Goal: Task Accomplishment & Management: Use online tool/utility

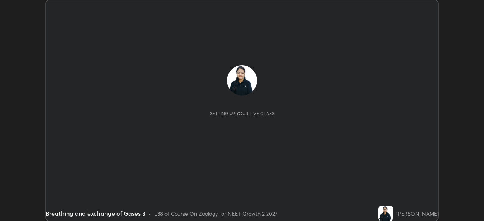
scroll to position [221, 484]
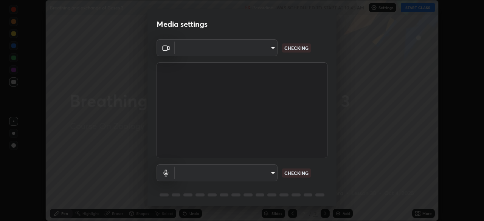
type input "4cdb2335677a50284d4d52bfea2454a8eb2b8fde0954bdd1b922a39853c109bf"
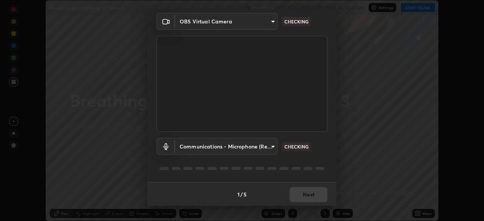
scroll to position [27, 0]
click at [272, 147] on body "Erase all Breathing and exchange of Gases 3 Recording WAS SCHEDULED TO START AT…" at bounding box center [242, 110] width 484 height 221
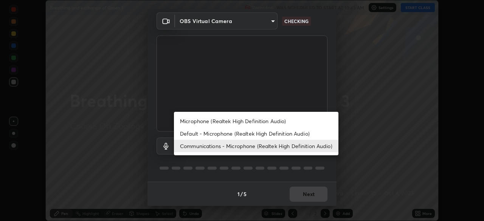
click at [276, 133] on li "Default - Microphone (Realtek High Definition Audio)" at bounding box center [256, 133] width 165 height 12
type input "default"
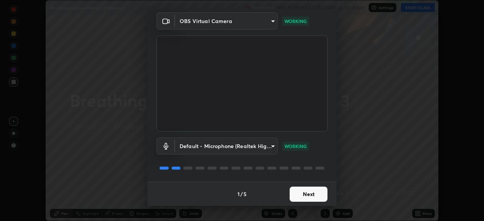
click at [323, 199] on button "Next" at bounding box center [309, 194] width 38 height 15
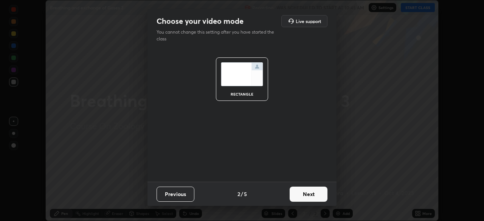
click at [316, 197] on button "Next" at bounding box center [309, 194] width 38 height 15
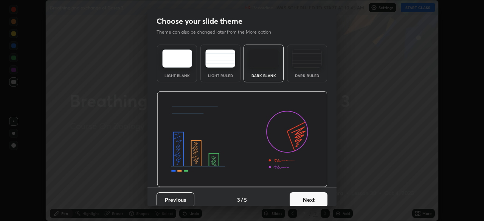
click at [317, 200] on button "Next" at bounding box center [309, 200] width 38 height 15
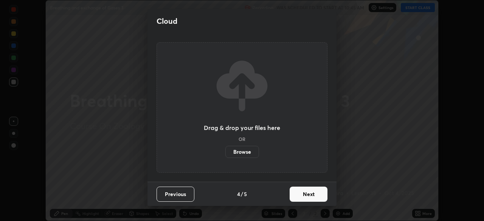
click at [322, 196] on button "Next" at bounding box center [309, 194] width 38 height 15
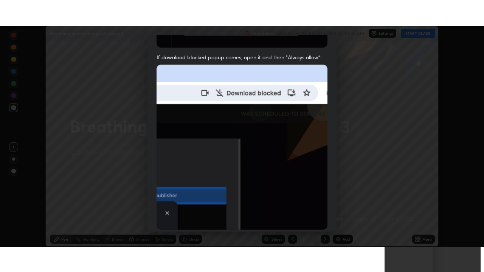
scroll to position [181, 0]
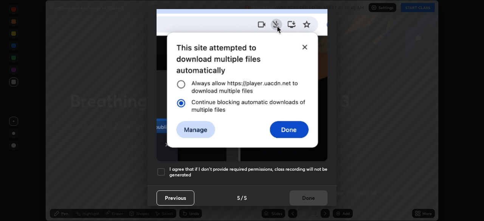
click at [310, 166] on h5 "I agree that if I don't provide required permissions, class recording will not …" at bounding box center [248, 172] width 158 height 12
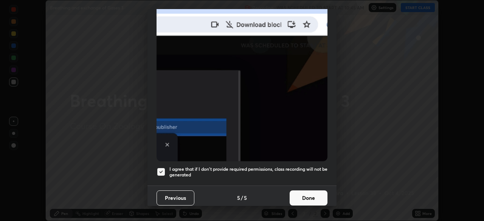
click at [311, 200] on button "Done" at bounding box center [309, 198] width 38 height 15
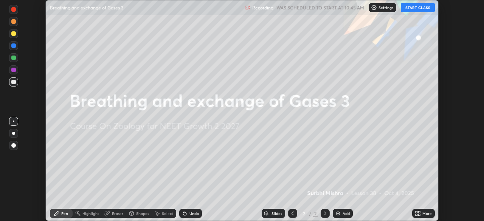
click at [421, 8] on button "START CLASS" at bounding box center [418, 7] width 34 height 9
click at [418, 214] on icon at bounding box center [419, 215] width 2 height 2
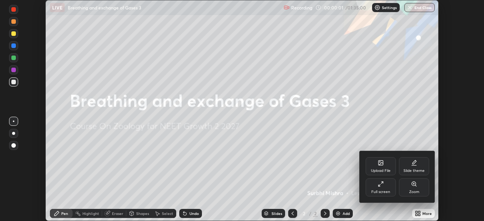
click at [383, 189] on div "Full screen" at bounding box center [381, 188] width 30 height 18
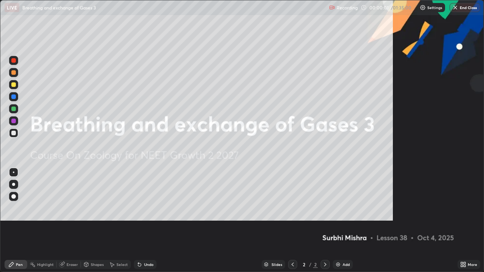
scroll to position [272, 484]
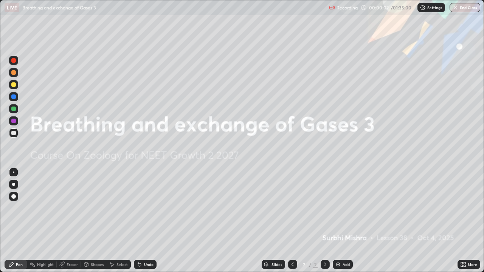
click at [349, 221] on div "Add" at bounding box center [346, 265] width 7 height 4
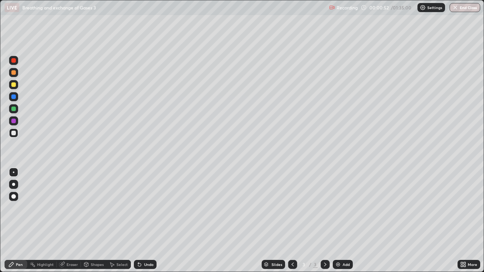
click at [14, 73] on div at bounding box center [13, 72] width 5 height 5
click at [111, 221] on div "Select" at bounding box center [119, 264] width 24 height 9
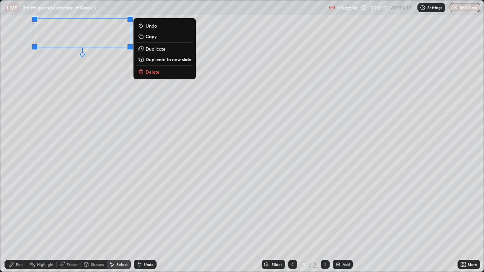
click at [21, 221] on div "Pen" at bounding box center [19, 265] width 7 height 4
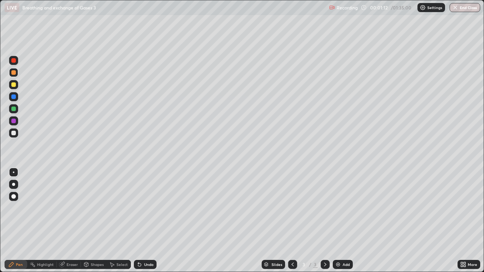
click at [14, 87] on div at bounding box center [13, 84] width 5 height 5
click at [141, 221] on icon at bounding box center [140, 265] width 6 height 6
click at [17, 136] on div at bounding box center [13, 133] width 9 height 9
click at [16, 85] on div at bounding box center [13, 84] width 9 height 9
click at [18, 134] on div at bounding box center [14, 133] width 12 height 12
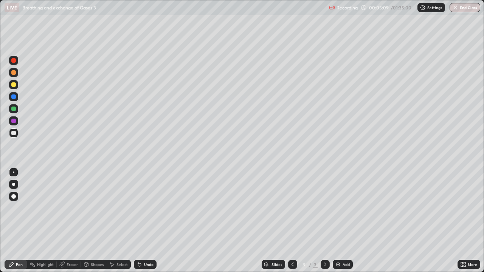
click at [16, 62] on div at bounding box center [13, 60] width 9 height 9
click at [16, 86] on div at bounding box center [13, 84] width 9 height 9
click at [15, 134] on div at bounding box center [13, 133] width 5 height 5
click at [149, 221] on div "Undo" at bounding box center [148, 265] width 9 height 4
click at [154, 221] on div "Undo" at bounding box center [145, 264] width 23 height 9
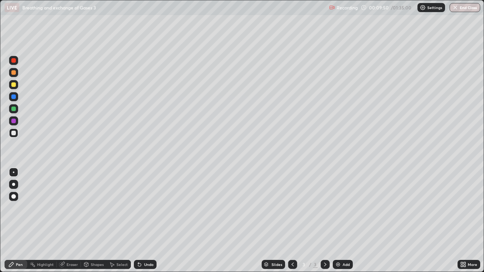
click at [152, 221] on div "Undo" at bounding box center [145, 264] width 23 height 9
click at [151, 221] on div "Undo" at bounding box center [148, 265] width 9 height 4
click at [346, 221] on div "Add" at bounding box center [343, 264] width 20 height 9
click at [17, 87] on div at bounding box center [13, 84] width 9 height 9
click at [16, 136] on div at bounding box center [13, 133] width 9 height 9
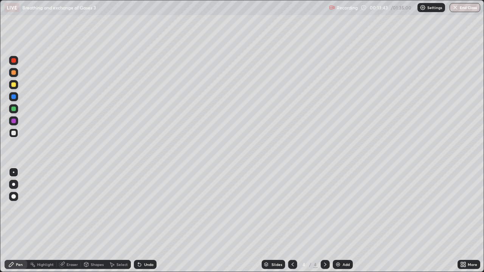
click at [138, 221] on icon at bounding box center [139, 265] width 3 height 3
click at [15, 64] on div at bounding box center [13, 60] width 9 height 9
click at [138, 221] on icon at bounding box center [139, 265] width 3 height 3
click at [14, 84] on div at bounding box center [13, 84] width 5 height 5
click at [15, 121] on div at bounding box center [13, 121] width 5 height 5
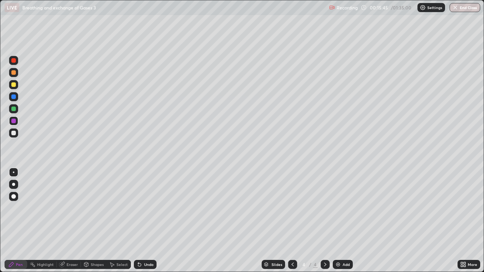
click at [144, 221] on div "Undo" at bounding box center [148, 265] width 9 height 4
click at [147, 221] on div "Undo" at bounding box center [148, 265] width 9 height 4
click at [140, 221] on div "Undo" at bounding box center [145, 264] width 23 height 9
click at [14, 61] on div at bounding box center [13, 60] width 5 height 5
click at [17, 137] on div at bounding box center [13, 133] width 9 height 9
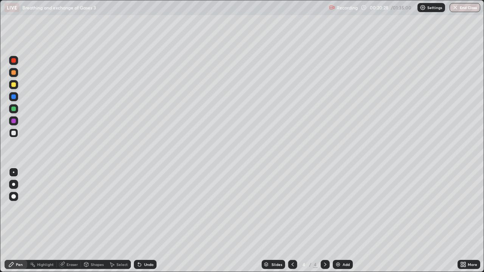
click at [343, 221] on div "Add" at bounding box center [346, 265] width 7 height 4
click at [146, 221] on div "Undo" at bounding box center [148, 265] width 9 height 4
click at [110, 221] on icon at bounding box center [112, 265] width 6 height 6
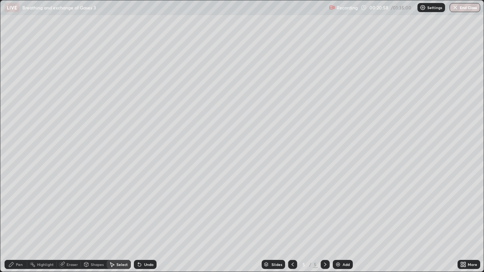
click at [22, 221] on div "Pen" at bounding box center [19, 265] width 7 height 4
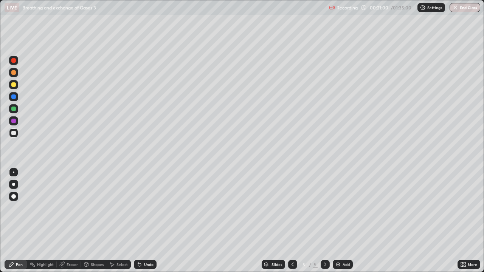
click at [15, 64] on div at bounding box center [13, 60] width 9 height 9
click at [142, 221] on div "Undo" at bounding box center [145, 264] width 23 height 9
click at [15, 76] on div at bounding box center [13, 72] width 9 height 9
click at [16, 88] on div at bounding box center [13, 84] width 9 height 9
click at [151, 221] on div "Undo" at bounding box center [148, 265] width 9 height 4
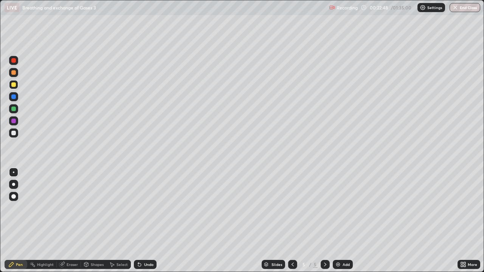
click at [75, 221] on div "Eraser" at bounding box center [72, 265] width 11 height 4
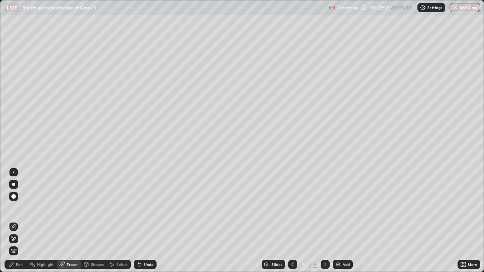
click at [18, 221] on div "Pen" at bounding box center [19, 265] width 7 height 4
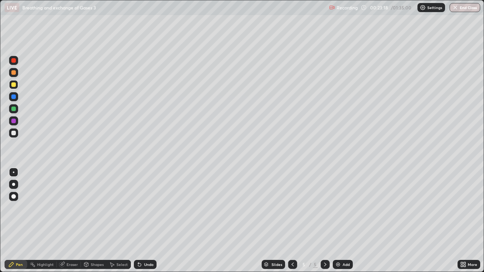
click at [15, 64] on div at bounding box center [13, 60] width 9 height 9
click at [141, 221] on div "Undo" at bounding box center [145, 264] width 23 height 9
click at [115, 221] on div "Select" at bounding box center [119, 264] width 24 height 9
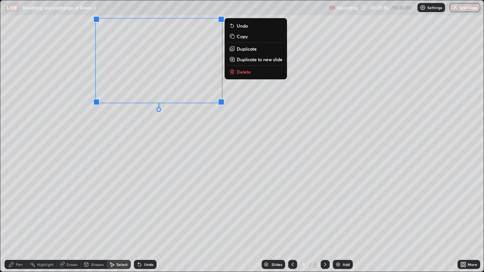
click at [21, 221] on div "Pen" at bounding box center [19, 265] width 7 height 4
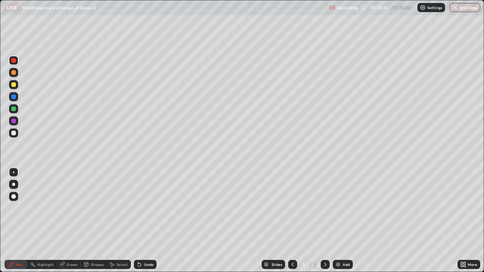
click at [93, 221] on div "Shapes" at bounding box center [97, 265] width 13 height 4
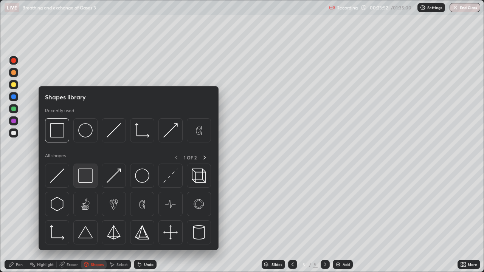
click at [82, 186] on div at bounding box center [85, 176] width 24 height 24
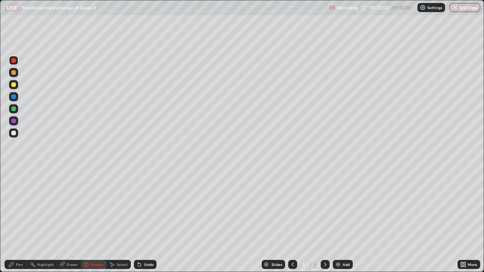
click at [14, 136] on div at bounding box center [13, 133] width 9 height 9
click at [21, 221] on div "Pen" at bounding box center [19, 265] width 7 height 4
click at [16, 108] on div at bounding box center [13, 109] width 5 height 5
click at [15, 98] on div at bounding box center [13, 97] width 5 height 5
click at [149, 221] on div "Undo" at bounding box center [148, 265] width 9 height 4
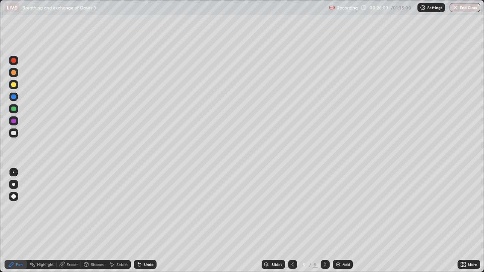
click at [147, 221] on div "Undo" at bounding box center [148, 265] width 9 height 4
click at [148, 221] on div "Undo" at bounding box center [148, 265] width 9 height 4
click at [87, 221] on icon at bounding box center [86, 265] width 4 height 5
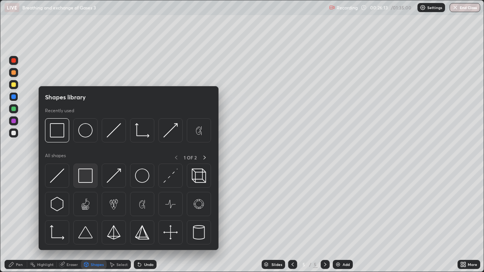
click at [85, 185] on div at bounding box center [85, 176] width 24 height 24
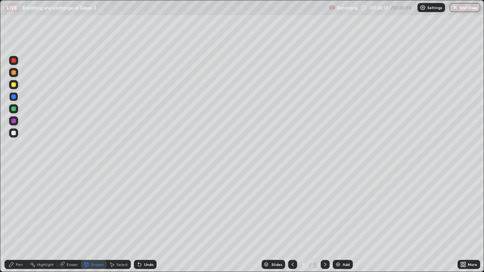
click at [16, 136] on div at bounding box center [13, 133] width 9 height 9
click at [69, 221] on div "Eraser" at bounding box center [72, 265] width 11 height 4
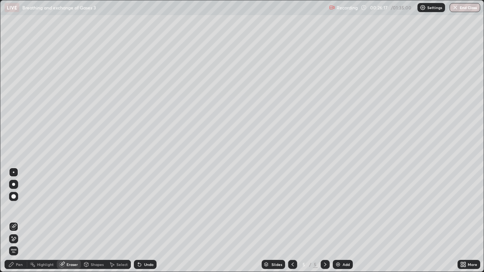
click at [97, 221] on div "Shapes" at bounding box center [97, 265] width 13 height 4
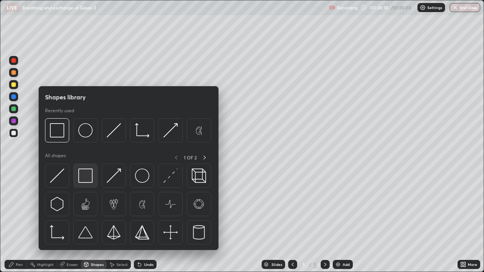
click at [86, 182] on img at bounding box center [85, 176] width 14 height 14
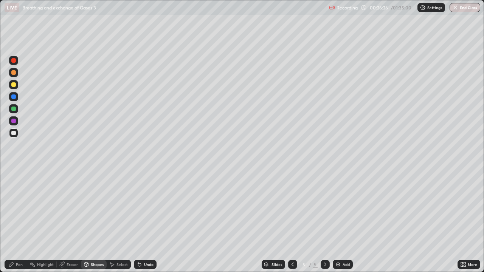
click at [20, 221] on div "Pen" at bounding box center [16, 264] width 23 height 9
click at [14, 97] on div at bounding box center [13, 97] width 5 height 5
click at [142, 221] on div "Undo" at bounding box center [145, 264] width 23 height 9
click at [15, 64] on div at bounding box center [13, 60] width 9 height 9
click at [115, 221] on div "Select" at bounding box center [119, 264] width 24 height 9
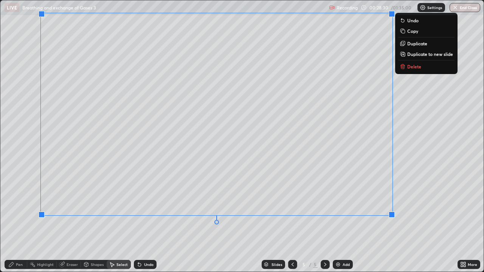
click at [22, 221] on div "Pen" at bounding box center [19, 265] width 7 height 4
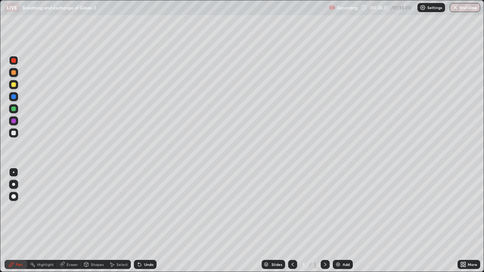
click at [14, 135] on div at bounding box center [13, 133] width 5 height 5
click at [183, 221] on div "Slides 5 / 5 Add" at bounding box center [307, 264] width 301 height 15
click at [19, 221] on div "Pen" at bounding box center [19, 265] width 7 height 4
click at [17, 111] on div at bounding box center [13, 108] width 9 height 9
click at [16, 137] on div at bounding box center [13, 133] width 9 height 9
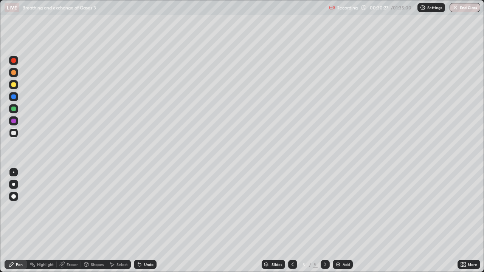
click at [15, 87] on div at bounding box center [13, 84] width 5 height 5
click at [21, 221] on div "Pen" at bounding box center [19, 265] width 7 height 4
click at [16, 135] on div at bounding box center [13, 133] width 9 height 9
click at [14, 72] on div at bounding box center [13, 72] width 5 height 5
click at [67, 221] on div "Eraser" at bounding box center [72, 265] width 11 height 4
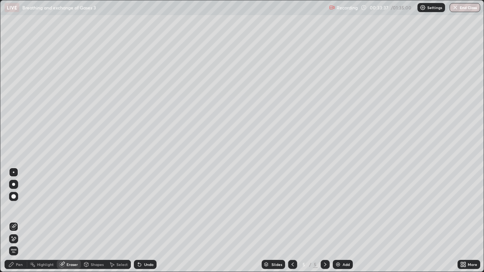
click at [20, 221] on div "Pen" at bounding box center [19, 265] width 7 height 4
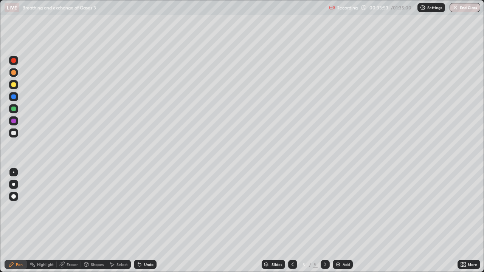
click at [15, 63] on div at bounding box center [13, 60] width 9 height 9
click at [348, 221] on div "Add" at bounding box center [346, 265] width 7 height 4
click at [292, 221] on icon at bounding box center [293, 265] width 6 height 6
click at [326, 221] on icon at bounding box center [325, 265] width 6 height 6
click at [292, 221] on div at bounding box center [292, 264] width 9 height 9
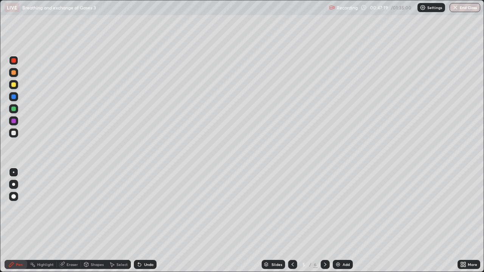
click at [292, 221] on icon at bounding box center [293, 265] width 2 height 4
click at [291, 221] on icon at bounding box center [293, 265] width 6 height 6
click at [327, 221] on icon at bounding box center [325, 265] width 6 height 6
click at [326, 221] on icon at bounding box center [325, 265] width 6 height 6
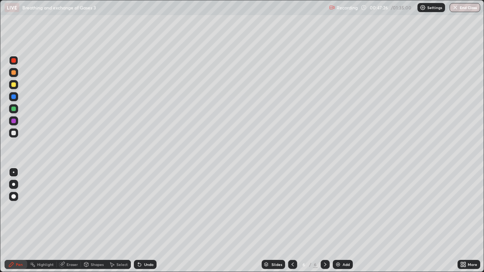
click at [17, 76] on div at bounding box center [13, 73] width 9 height 12
click at [141, 221] on icon at bounding box center [140, 265] width 6 height 6
click at [16, 85] on div at bounding box center [13, 84] width 5 height 5
click at [16, 132] on div at bounding box center [13, 133] width 9 height 9
click at [144, 221] on div "Undo" at bounding box center [148, 265] width 9 height 4
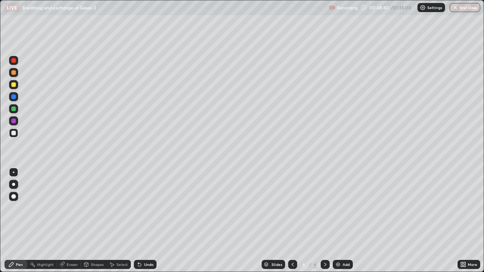
click at [76, 221] on div "Eraser" at bounding box center [72, 265] width 11 height 4
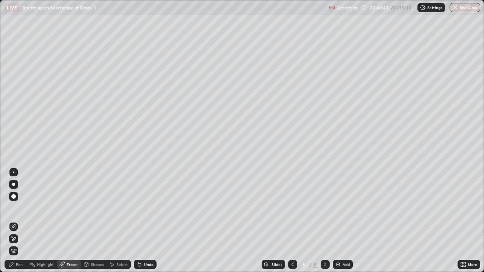
click at [21, 221] on div "Pen" at bounding box center [19, 265] width 7 height 4
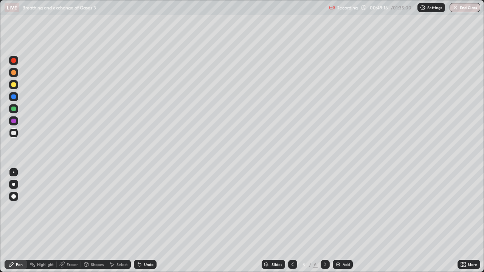
click at [113, 221] on icon at bounding box center [112, 265] width 6 height 6
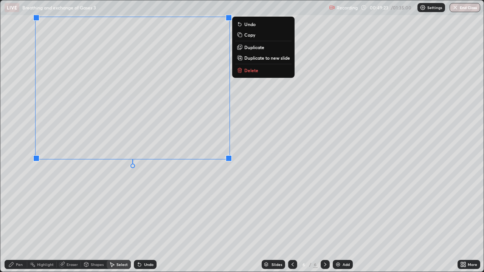
click at [19, 221] on div "Pen" at bounding box center [16, 264] width 23 height 9
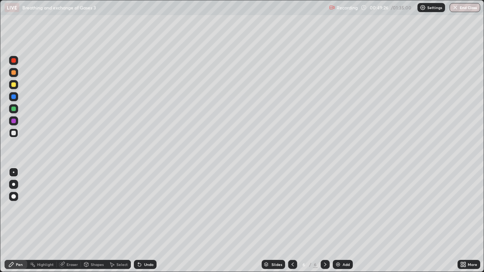
click at [14, 63] on div at bounding box center [13, 60] width 9 height 9
click at [138, 221] on icon at bounding box center [139, 265] width 3 height 3
click at [141, 221] on div "Undo" at bounding box center [145, 264] width 23 height 9
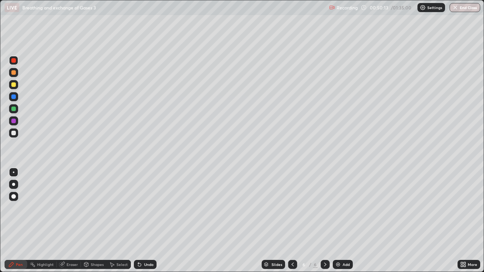
click at [14, 134] on div at bounding box center [13, 133] width 5 height 5
click at [151, 221] on div "Undo" at bounding box center [148, 265] width 9 height 4
click at [65, 221] on div "Eraser" at bounding box center [69, 264] width 24 height 9
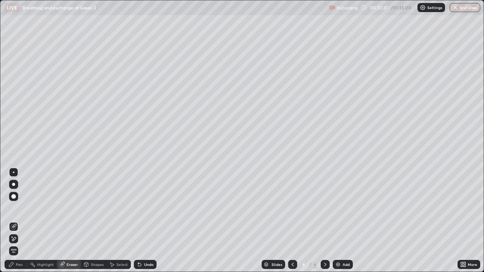
click at [18, 221] on div "Pen" at bounding box center [19, 265] width 7 height 4
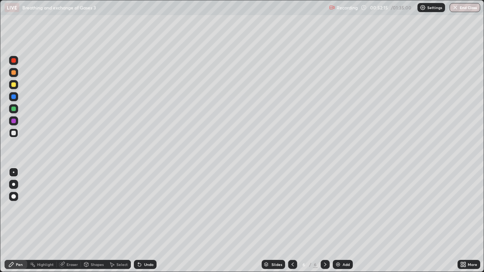
click at [148, 221] on div "Undo" at bounding box center [148, 265] width 9 height 4
click at [151, 221] on div "Undo" at bounding box center [148, 265] width 9 height 4
click at [125, 221] on div "Select" at bounding box center [119, 264] width 24 height 9
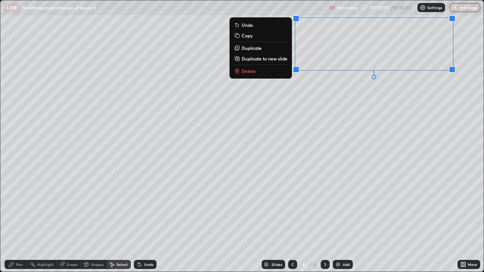
click at [22, 221] on div "Pen" at bounding box center [19, 265] width 7 height 4
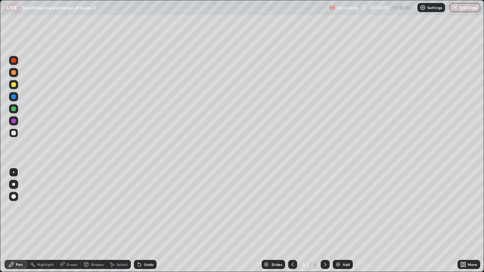
click at [15, 109] on div at bounding box center [13, 109] width 5 height 5
click at [15, 99] on div at bounding box center [13, 97] width 5 height 5
click at [14, 61] on div at bounding box center [13, 60] width 5 height 5
click at [16, 200] on div at bounding box center [13, 196] width 9 height 9
click at [14, 172] on div at bounding box center [14, 173] width 2 height 2
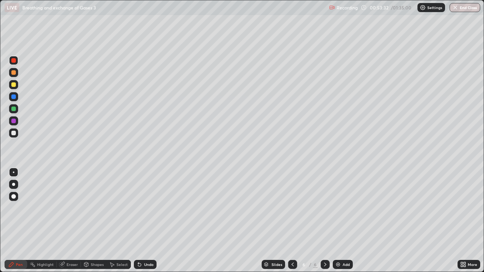
click at [13, 136] on div at bounding box center [13, 133] width 9 height 9
click at [148, 221] on div "Undo" at bounding box center [148, 265] width 9 height 4
click at [73, 221] on div "Eraser" at bounding box center [72, 265] width 11 height 4
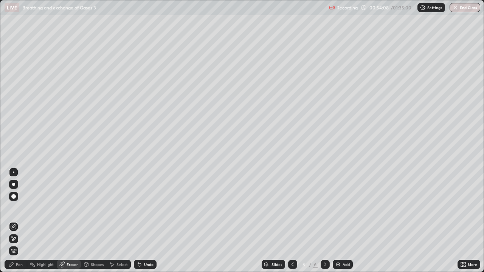
click at [23, 221] on div "Pen" at bounding box center [16, 264] width 23 height 9
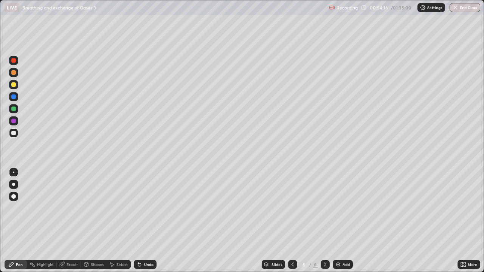
click at [152, 221] on div "Undo" at bounding box center [148, 265] width 9 height 4
click at [345, 221] on div "Add" at bounding box center [346, 265] width 7 height 4
click at [292, 221] on icon at bounding box center [293, 265] width 2 height 4
click at [326, 221] on icon at bounding box center [325, 265] width 6 height 6
click at [17, 85] on div at bounding box center [13, 84] width 9 height 9
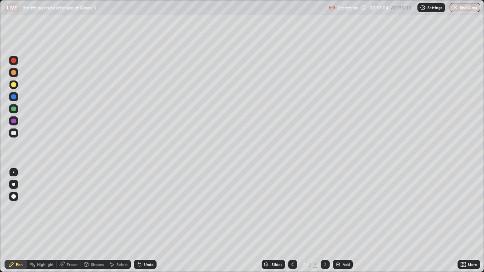
click at [142, 221] on div "Undo" at bounding box center [145, 264] width 23 height 9
click at [72, 221] on div "Eraser" at bounding box center [72, 265] width 11 height 4
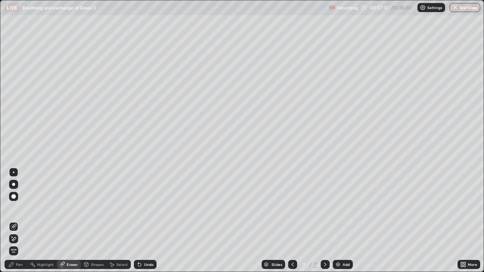
click at [21, 221] on div "Pen" at bounding box center [19, 265] width 7 height 4
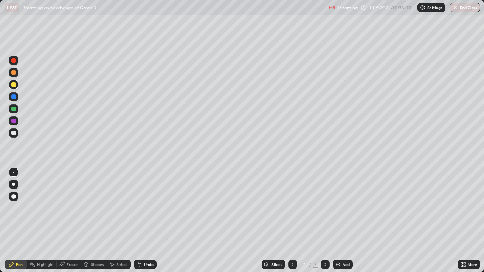
click at [144, 221] on div "Undo" at bounding box center [148, 265] width 9 height 4
click at [16, 136] on div at bounding box center [13, 133] width 9 height 9
click at [148, 221] on div "Undo" at bounding box center [148, 265] width 9 height 4
click at [144, 221] on div "Undo" at bounding box center [148, 265] width 9 height 4
click at [146, 221] on div "Undo" at bounding box center [148, 265] width 9 height 4
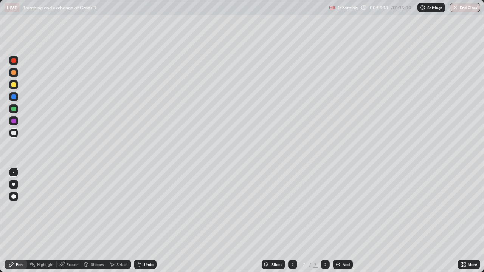
click at [120, 221] on div "Select" at bounding box center [121, 265] width 11 height 4
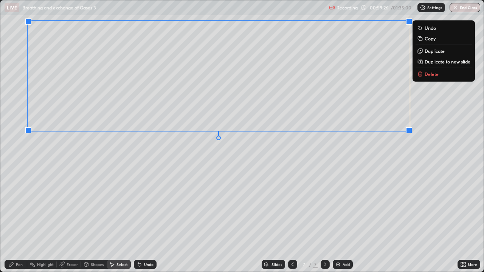
click at [22, 221] on div "Pen" at bounding box center [16, 264] width 23 height 9
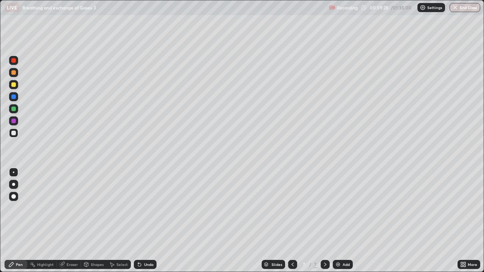
click at [15, 58] on div at bounding box center [13, 60] width 9 height 9
click at [72, 221] on div "Eraser" at bounding box center [72, 265] width 11 height 4
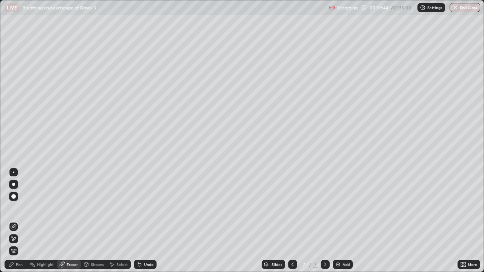
click at [18, 221] on div "Pen" at bounding box center [19, 265] width 7 height 4
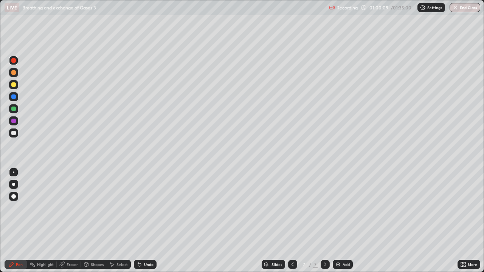
click at [15, 136] on div at bounding box center [13, 133] width 9 height 9
click at [75, 221] on div "Eraser" at bounding box center [72, 265] width 11 height 4
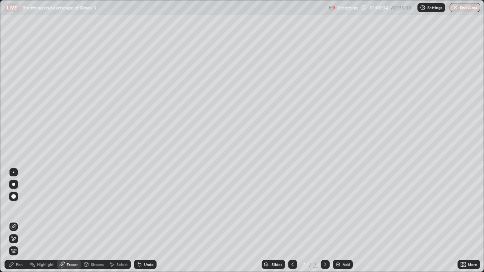
click at [14, 221] on div "Pen" at bounding box center [16, 264] width 23 height 9
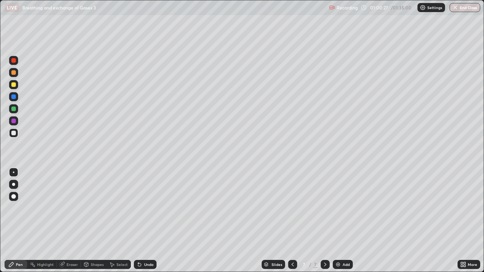
click at [114, 221] on icon at bounding box center [112, 265] width 6 height 6
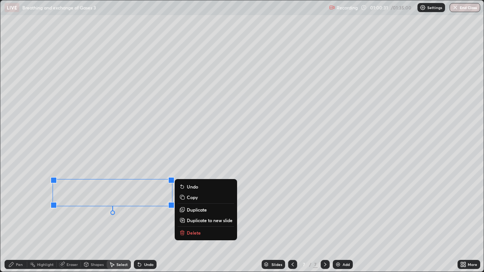
click at [188, 212] on p "Duplicate" at bounding box center [197, 210] width 20 height 6
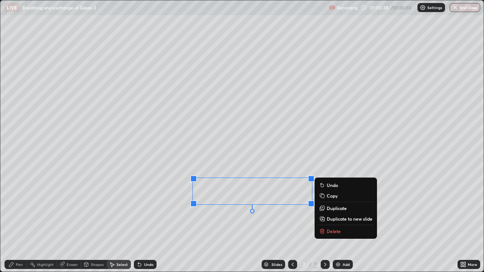
click at [17, 221] on div "Pen" at bounding box center [19, 265] width 7 height 4
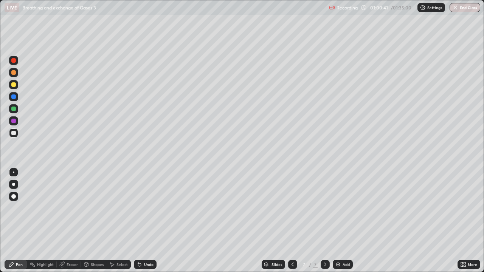
click at [15, 122] on div at bounding box center [13, 121] width 5 height 5
click at [139, 221] on icon at bounding box center [139, 265] width 3 height 3
click at [72, 221] on div "Eraser" at bounding box center [69, 264] width 24 height 9
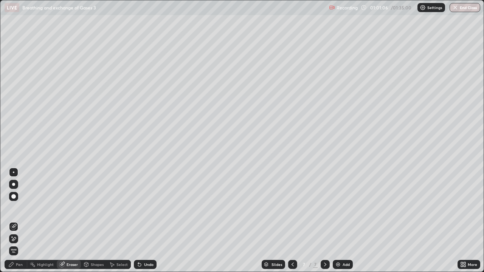
click at [20, 221] on div "Pen" at bounding box center [19, 265] width 7 height 4
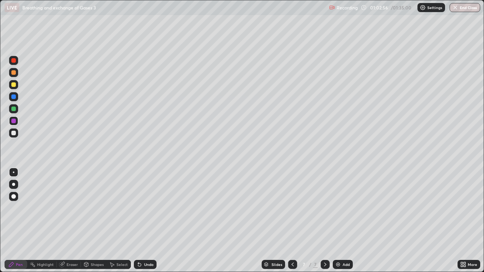
click at [345, 221] on div "Add" at bounding box center [346, 265] width 7 height 4
click at [95, 221] on div "Shapes" at bounding box center [94, 264] width 26 height 9
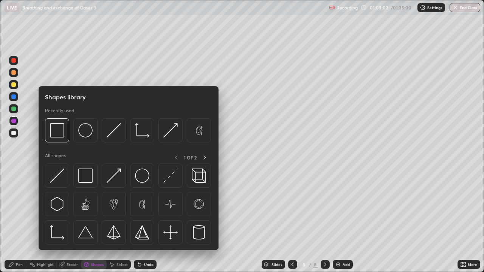
click at [14, 134] on div at bounding box center [13, 133] width 5 height 5
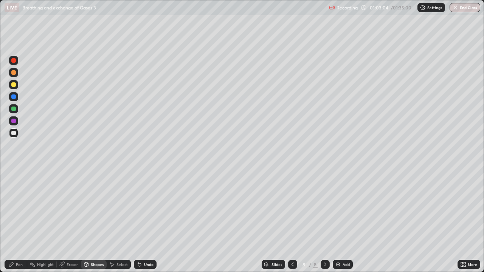
click at [86, 221] on icon at bounding box center [86, 265] width 4 height 5
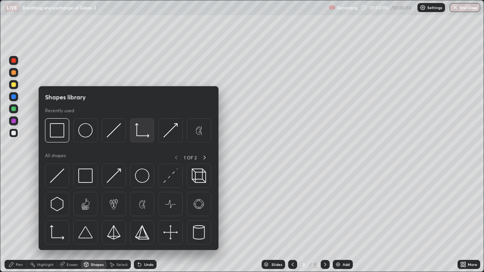
click at [141, 132] on img at bounding box center [142, 130] width 14 height 14
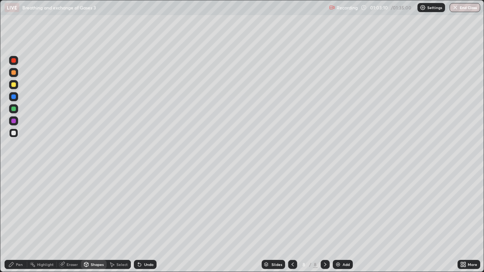
click at [294, 221] on icon at bounding box center [293, 265] width 6 height 6
click at [290, 221] on icon at bounding box center [293, 265] width 6 height 6
click at [322, 221] on icon at bounding box center [325, 265] width 6 height 6
click at [17, 77] on div at bounding box center [13, 73] width 9 height 12
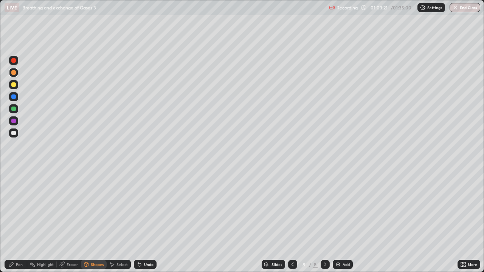
click at [14, 136] on div at bounding box center [13, 133] width 9 height 9
click at [18, 221] on div "Pen" at bounding box center [16, 264] width 23 height 9
click at [17, 75] on div at bounding box center [13, 72] width 9 height 9
click at [112, 221] on icon at bounding box center [112, 265] width 6 height 6
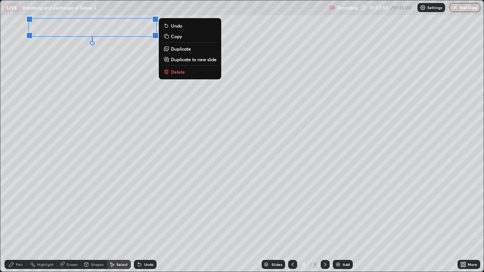
click at [18, 221] on div "Pen" at bounding box center [19, 265] width 7 height 4
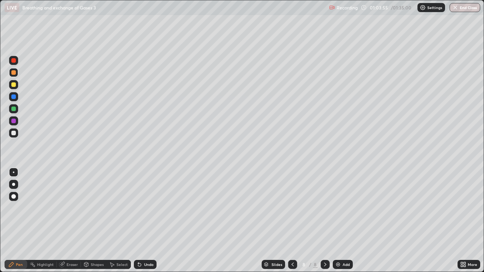
click at [16, 137] on div at bounding box center [13, 133] width 9 height 9
click at [144, 221] on div "Undo" at bounding box center [148, 265] width 9 height 4
click at [138, 221] on icon at bounding box center [139, 265] width 3 height 3
click at [292, 221] on icon at bounding box center [293, 265] width 2 height 4
click at [292, 221] on icon at bounding box center [293, 265] width 6 height 6
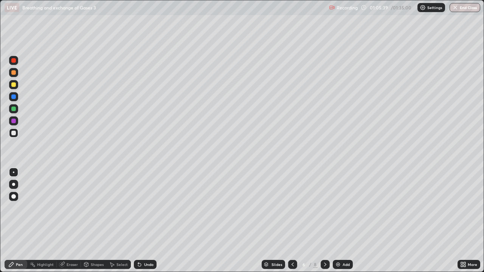
click at [147, 221] on div "Undo" at bounding box center [148, 265] width 9 height 4
click at [149, 221] on div "Undo" at bounding box center [148, 265] width 9 height 4
click at [324, 221] on div at bounding box center [325, 264] width 9 height 9
click at [324, 221] on icon at bounding box center [325, 265] width 6 height 6
click at [16, 86] on div at bounding box center [13, 84] width 9 height 9
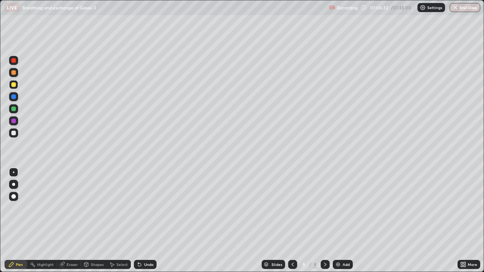
click at [15, 185] on div at bounding box center [13, 184] width 3 height 3
click at [141, 221] on icon at bounding box center [140, 265] width 6 height 6
click at [68, 221] on div "Eraser" at bounding box center [72, 265] width 11 height 4
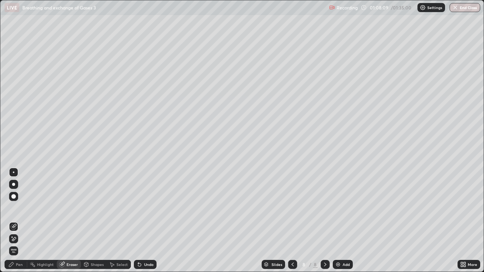
click at [139, 221] on icon at bounding box center [139, 265] width 3 height 3
click at [138, 221] on icon at bounding box center [139, 265] width 3 height 3
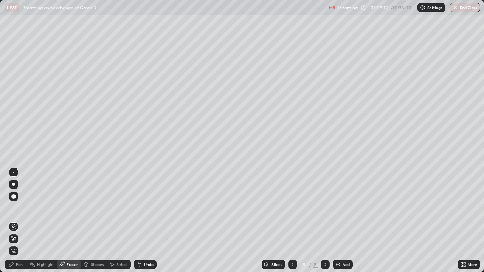
click at [138, 221] on icon at bounding box center [139, 265] width 3 height 3
click at [19, 221] on div "Pen" at bounding box center [19, 265] width 7 height 4
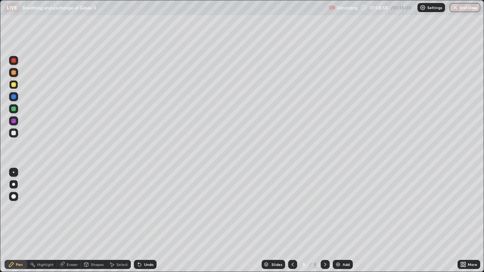
click at [14, 135] on div at bounding box center [13, 133] width 5 height 5
click at [14, 172] on div at bounding box center [14, 173] width 2 height 2
click at [15, 62] on div at bounding box center [13, 60] width 5 height 5
click at [86, 221] on icon at bounding box center [86, 265] width 4 height 5
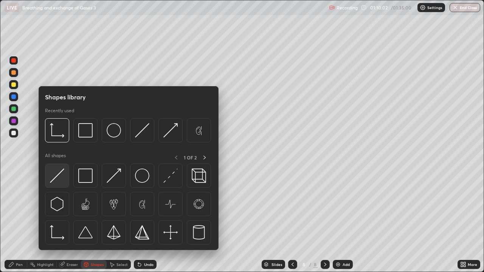
click at [64, 187] on div at bounding box center [57, 176] width 24 height 24
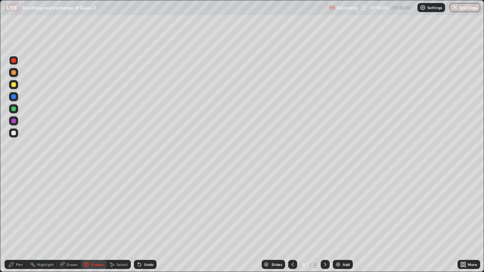
click at [139, 221] on icon at bounding box center [139, 265] width 3 height 3
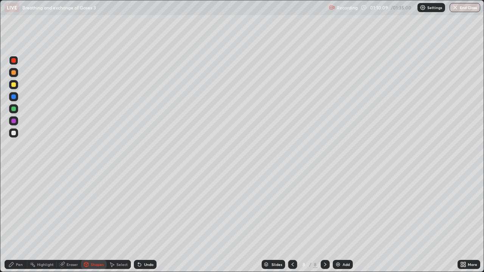
click at [138, 221] on icon at bounding box center [139, 265] width 3 height 3
click at [140, 221] on div "Undo" at bounding box center [145, 264] width 23 height 9
click at [138, 221] on icon at bounding box center [139, 265] width 3 height 3
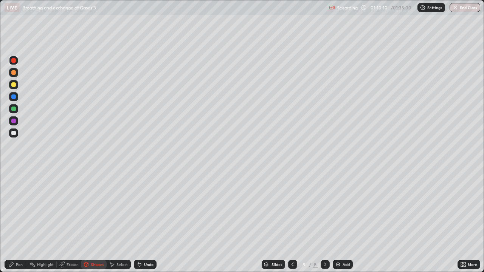
click at [138, 221] on icon at bounding box center [139, 265] width 3 height 3
click at [140, 221] on icon at bounding box center [139, 265] width 3 height 3
click at [139, 221] on icon at bounding box center [139, 265] width 3 height 3
click at [140, 221] on icon at bounding box center [139, 265] width 3 height 3
click at [140, 221] on icon at bounding box center [140, 265] width 6 height 6
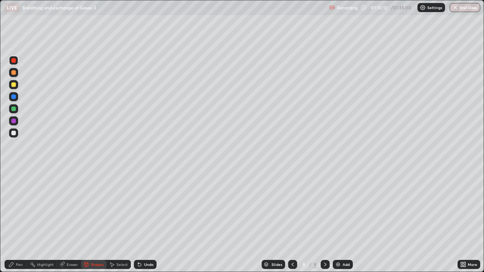
click at [141, 221] on icon at bounding box center [140, 265] width 6 height 6
click at [141, 221] on div "Undo" at bounding box center [145, 264] width 23 height 9
click at [142, 221] on div "Undo" at bounding box center [145, 264] width 23 height 9
click at [140, 221] on icon at bounding box center [139, 265] width 3 height 3
click at [141, 221] on icon at bounding box center [140, 265] width 6 height 6
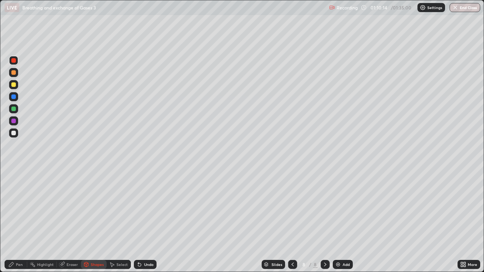
click at [138, 221] on icon at bounding box center [139, 265] width 3 height 3
click at [138, 221] on icon at bounding box center [138, 263] width 1 height 1
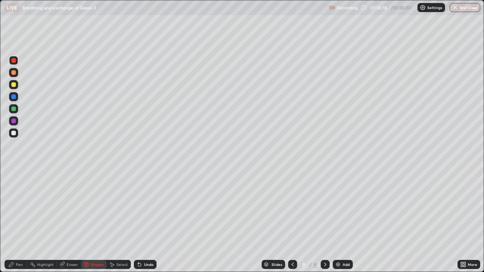
click at [138, 221] on icon at bounding box center [138, 263] width 1 height 1
click at [145, 221] on div "Undo" at bounding box center [148, 265] width 9 height 4
click at [19, 221] on div "Pen" at bounding box center [19, 265] width 7 height 4
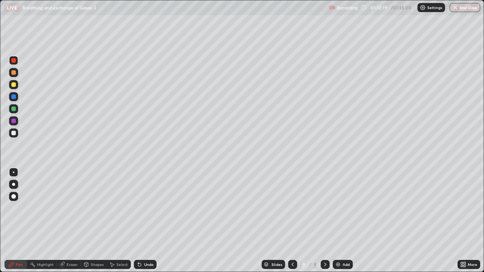
click at [16, 199] on div at bounding box center [13, 196] width 9 height 9
click at [16, 184] on div at bounding box center [13, 184] width 9 height 9
click at [14, 85] on div at bounding box center [13, 84] width 5 height 5
click at [15, 64] on div at bounding box center [13, 60] width 9 height 9
click at [14, 172] on div at bounding box center [14, 173] width 2 height 2
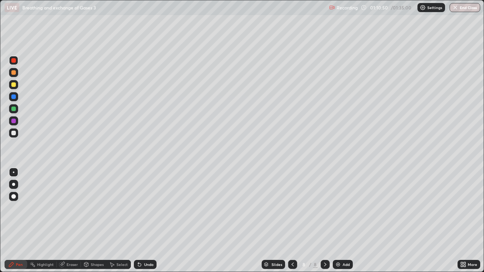
click at [91, 221] on div "Shapes" at bounding box center [97, 265] width 13 height 4
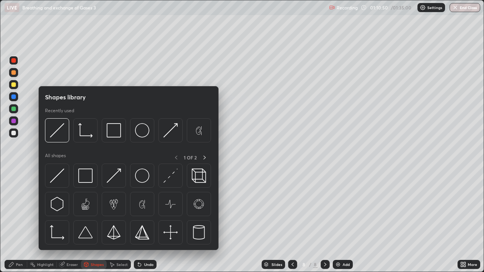
click at [64, 189] on div at bounding box center [128, 206] width 167 height 85
click at [63, 187] on div at bounding box center [57, 176] width 24 height 24
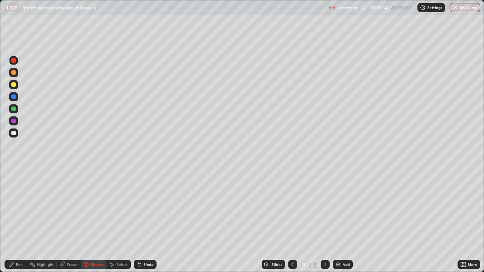
click at [138, 221] on icon at bounding box center [138, 263] width 1 height 1
click at [22, 221] on div "Pen" at bounding box center [19, 265] width 7 height 4
click at [16, 137] on div at bounding box center [13, 133] width 9 height 9
click at [148, 221] on div "Undo" at bounding box center [148, 265] width 9 height 4
click at [143, 221] on div "Undo" at bounding box center [145, 264] width 23 height 9
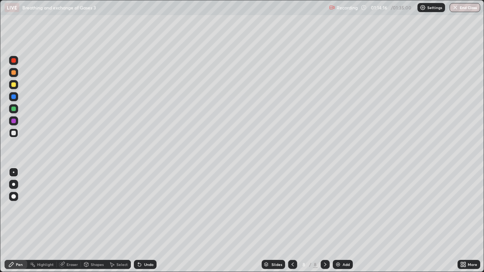
click at [117, 221] on div "Select" at bounding box center [121, 265] width 11 height 4
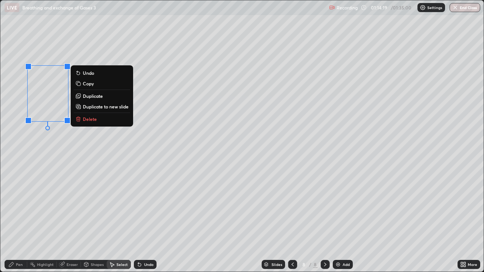
click at [28, 213] on div "0 ° Undo Copy Duplicate Duplicate to new slide Delete" at bounding box center [241, 136] width 483 height 272
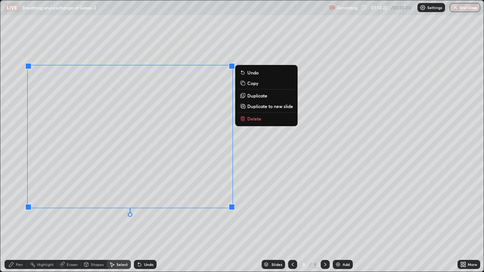
click at [19, 221] on div "Pen" at bounding box center [19, 265] width 7 height 4
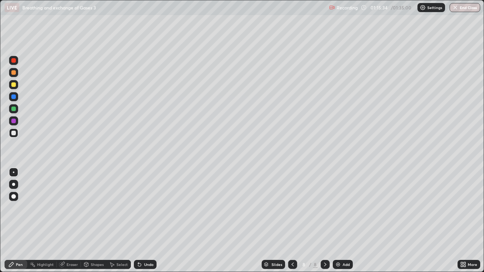
click at [150, 221] on div "Undo" at bounding box center [148, 265] width 9 height 4
click at [151, 221] on div "Undo" at bounding box center [148, 265] width 9 height 4
click at [153, 221] on div "Undo" at bounding box center [145, 264] width 23 height 9
click at [120, 221] on div "Select" at bounding box center [121, 265] width 11 height 4
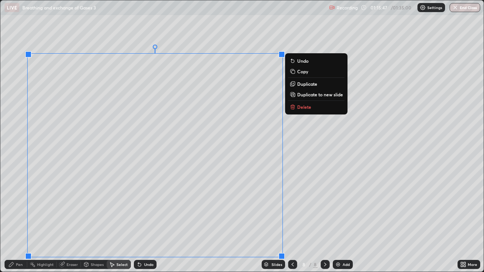
click at [302, 95] on p "Duplicate to new slide" at bounding box center [320, 95] width 46 height 6
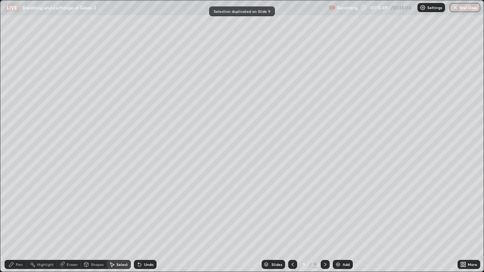
click at [73, 221] on div "Eraser" at bounding box center [72, 265] width 11 height 4
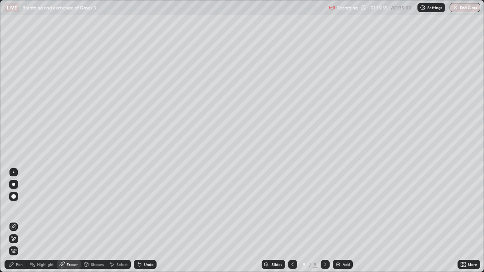
click at [21, 221] on div "Pen" at bounding box center [19, 265] width 7 height 4
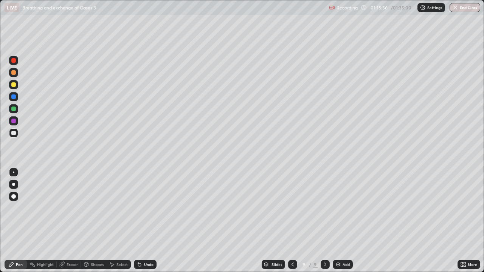
click at [15, 61] on div at bounding box center [13, 60] width 5 height 5
click at [112, 221] on icon at bounding box center [112, 265] width 6 height 6
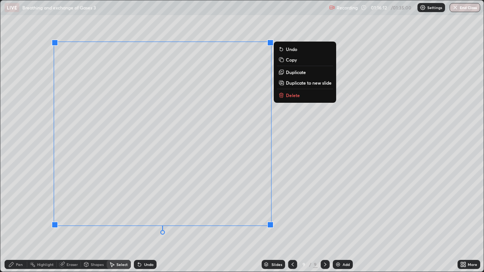
click at [19, 221] on div "Pen" at bounding box center [19, 265] width 7 height 4
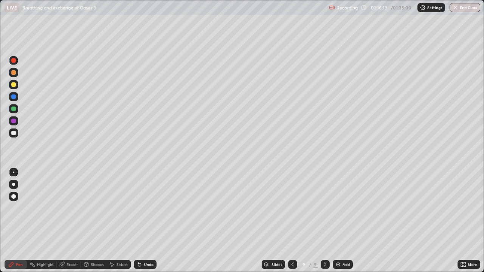
click at [16, 134] on div at bounding box center [13, 133] width 9 height 9
click at [15, 97] on div at bounding box center [13, 97] width 5 height 5
click at [141, 221] on icon at bounding box center [140, 265] width 6 height 6
click at [13, 183] on div at bounding box center [13, 184] width 3 height 3
click at [141, 221] on div "Undo" at bounding box center [145, 264] width 23 height 9
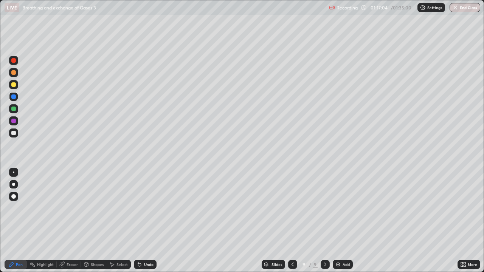
click at [16, 170] on div at bounding box center [13, 172] width 9 height 9
click at [16, 137] on div at bounding box center [13, 133] width 9 height 9
click at [16, 86] on div at bounding box center [13, 84] width 5 height 5
click at [152, 221] on div "Undo" at bounding box center [148, 265] width 9 height 4
click at [120, 221] on div "Select" at bounding box center [121, 265] width 11 height 4
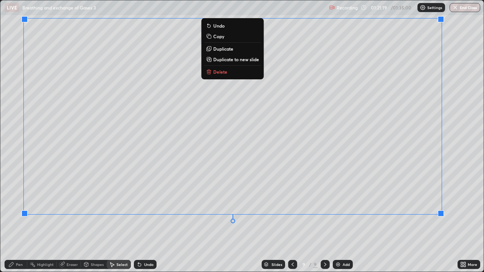
click at [19, 221] on div "Pen" at bounding box center [19, 265] width 7 height 4
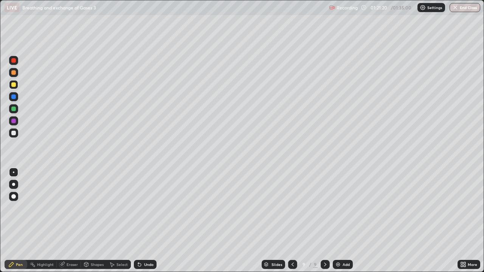
click at [14, 134] on div at bounding box center [13, 133] width 5 height 5
click at [76, 221] on div "Eraser" at bounding box center [72, 265] width 11 height 4
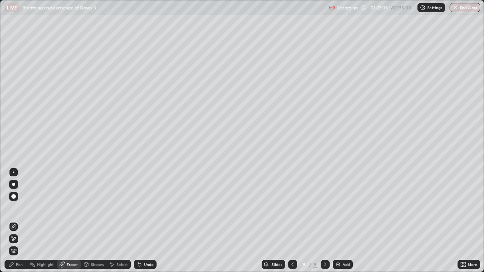
click at [20, 221] on div "Pen" at bounding box center [19, 265] width 7 height 4
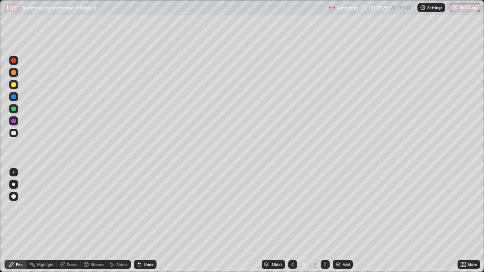
click at [13, 87] on div at bounding box center [13, 84] width 5 height 5
click at [295, 221] on div at bounding box center [292, 264] width 9 height 9
click at [15, 134] on div at bounding box center [13, 133] width 5 height 5
click at [15, 100] on div at bounding box center [13, 96] width 9 height 9
click at [328, 221] on div at bounding box center [325, 264] width 9 height 9
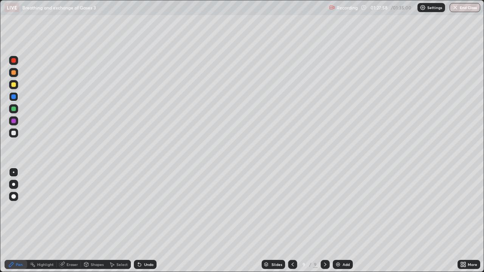
click at [294, 221] on icon at bounding box center [293, 265] width 6 height 6
click at [112, 221] on div "Select" at bounding box center [119, 264] width 24 height 9
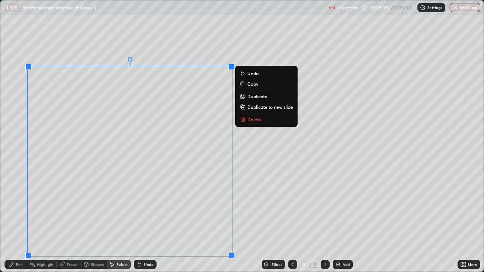
click at [245, 108] on rect at bounding box center [243, 107] width 3 height 3
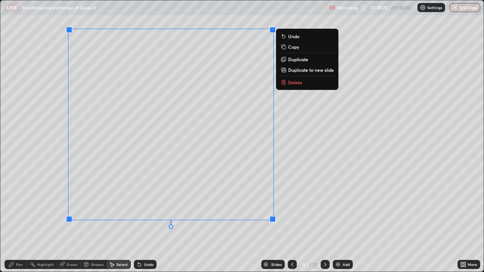
click at [21, 221] on div "Pen" at bounding box center [16, 264] width 23 height 9
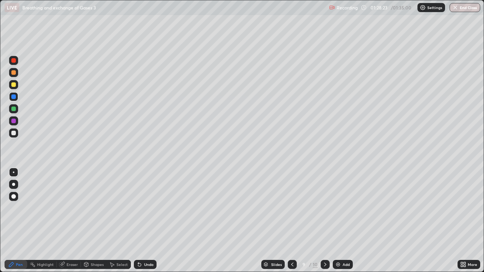
click at [16, 137] on div at bounding box center [13, 133] width 9 height 9
click at [144, 221] on div "Undo" at bounding box center [144, 264] width 26 height 15
click at [14, 99] on div at bounding box center [13, 97] width 5 height 5
click at [14, 184] on div at bounding box center [13, 184] width 3 height 3
click at [13, 135] on div at bounding box center [13, 133] width 9 height 9
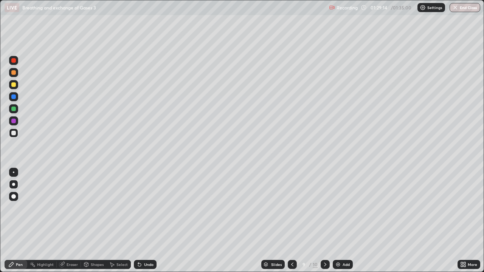
click at [19, 97] on div at bounding box center [14, 97] width 12 height 12
click at [145, 221] on div "Undo" at bounding box center [148, 265] width 9 height 4
click at [14, 170] on div at bounding box center [13, 172] width 9 height 9
click at [145, 221] on div "Undo" at bounding box center [145, 264] width 23 height 9
click at [16, 138] on div at bounding box center [13, 133] width 9 height 12
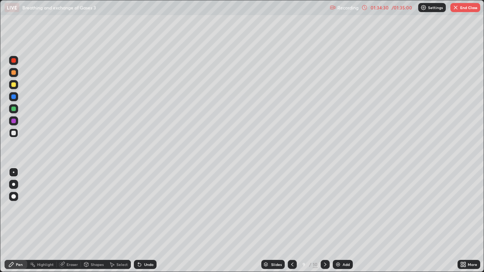
click at [295, 221] on div at bounding box center [292, 264] width 9 height 9
click at [292, 221] on icon at bounding box center [292, 265] width 6 height 6
click at [325, 221] on icon at bounding box center [325, 265] width 6 height 6
click at [325, 221] on div at bounding box center [325, 264] width 9 height 9
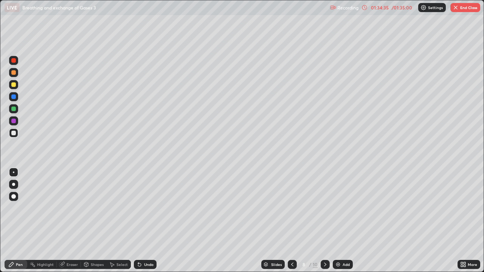
click at [325, 221] on icon at bounding box center [325, 265] width 6 height 6
click at [326, 221] on div at bounding box center [325, 264] width 9 height 9
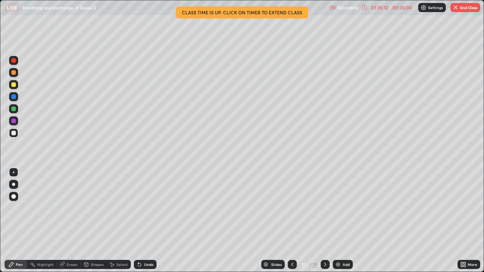
click at [463, 9] on button "End Class" at bounding box center [465, 7] width 30 height 9
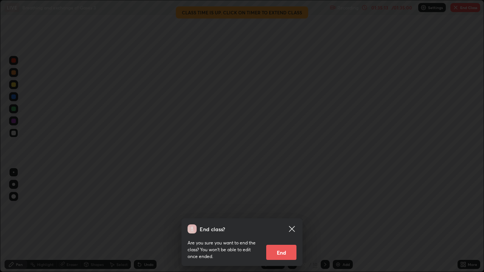
click at [284, 221] on button "End" at bounding box center [281, 252] width 30 height 15
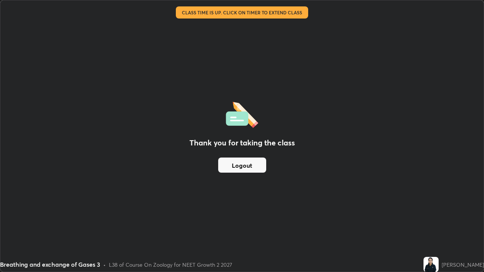
click at [264, 169] on button "Logout" at bounding box center [242, 165] width 48 height 15
